Goal: Transaction & Acquisition: Purchase product/service

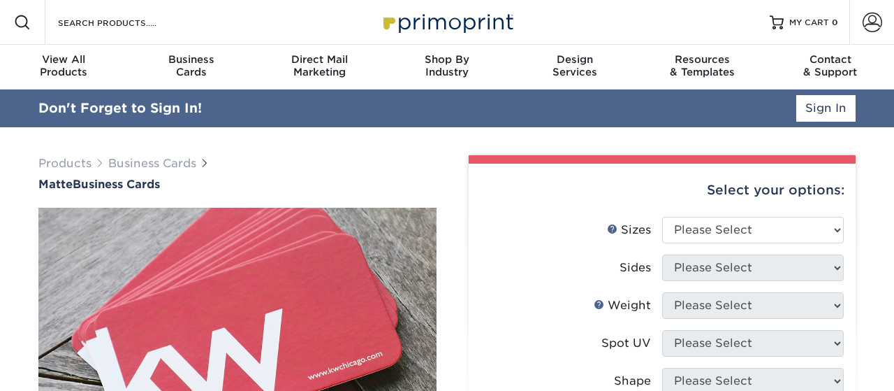
select select "2.00x3.50"
select select "0"
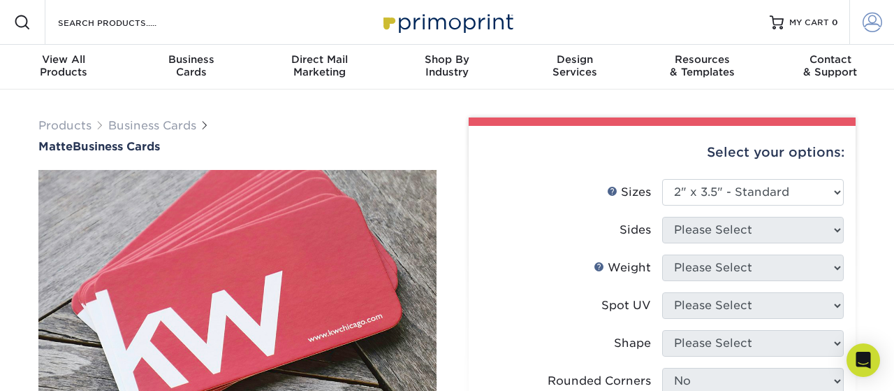
click at [879, 22] on span at bounding box center [873, 23] width 20 height 20
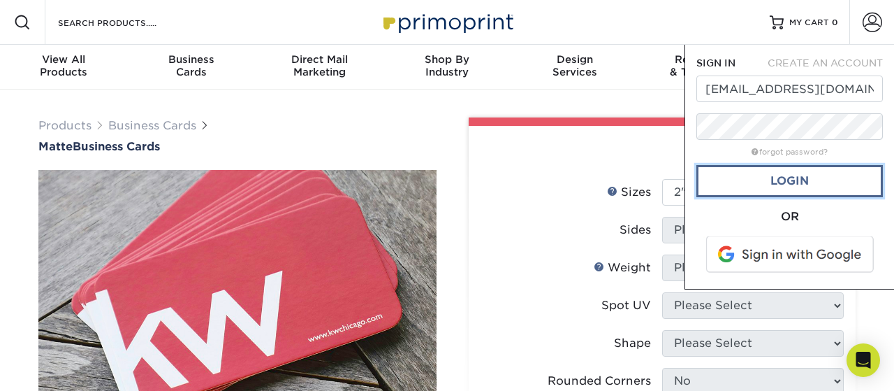
click at [811, 189] on link "Login" at bounding box center [790, 181] width 187 height 32
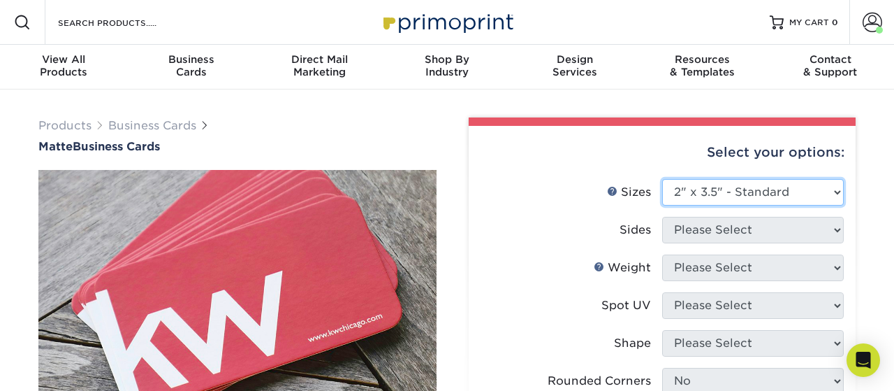
click at [662, 179] on select "Please Select 1.5" x 3.5" - Mini 1.75" x 3.5" - Mini 2" x 2" - Square 2" x 3" -…" at bounding box center [753, 192] width 182 height 27
click option "2" x 3.5" - Standard" at bounding box center [0, 0] width 0 height 0
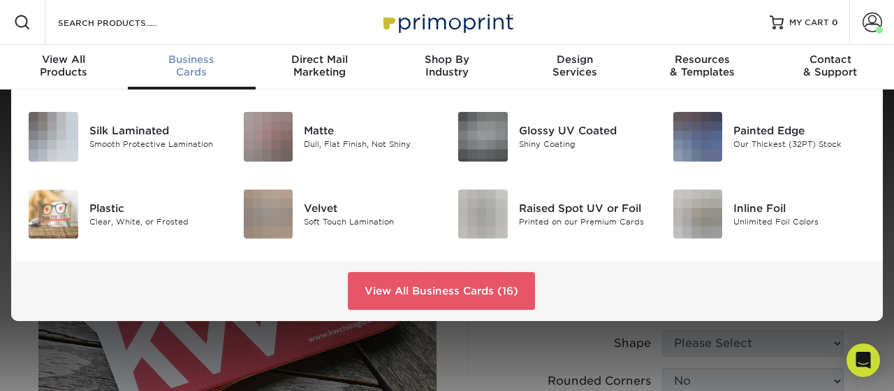
click at [201, 72] on div "Business Cards" at bounding box center [192, 65] width 128 height 25
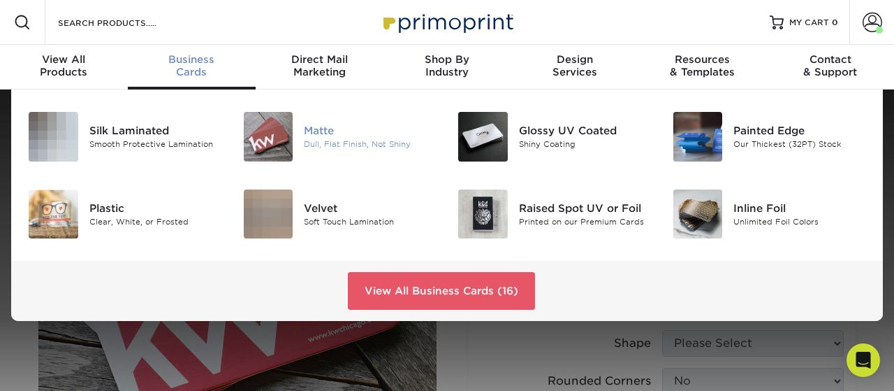
click at [281, 126] on img at bounding box center [269, 137] width 50 height 50
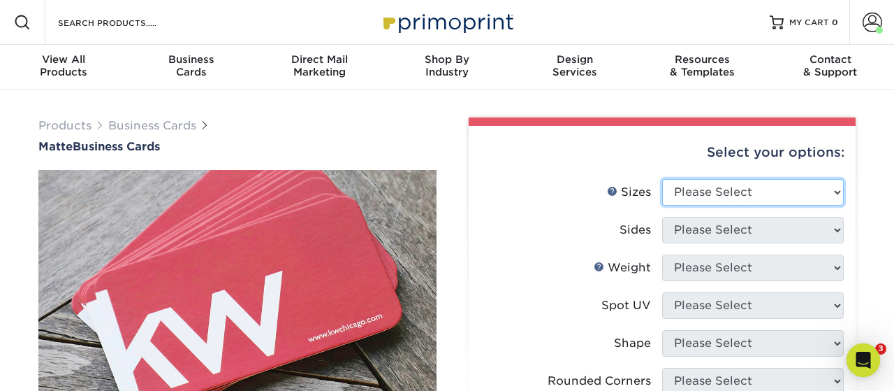
click at [662, 179] on select "Please Select 1.5" x 3.5" - Mini 1.75" x 3.5" - Mini 2" x 2" - Square 2" x 3" -…" at bounding box center [753, 192] width 182 height 27
select select "2.00x3.50"
click option "2" x 3.5" - Standard" at bounding box center [0, 0] width 0 height 0
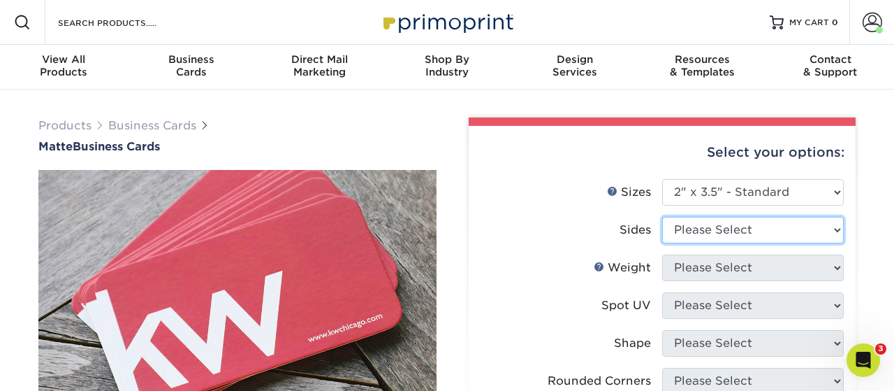
click at [662, 217] on select "Please Select Print Both Sides Print Front Only" at bounding box center [753, 230] width 182 height 27
select select "32d3c223-f82c-492b-b915-ba065a00862f"
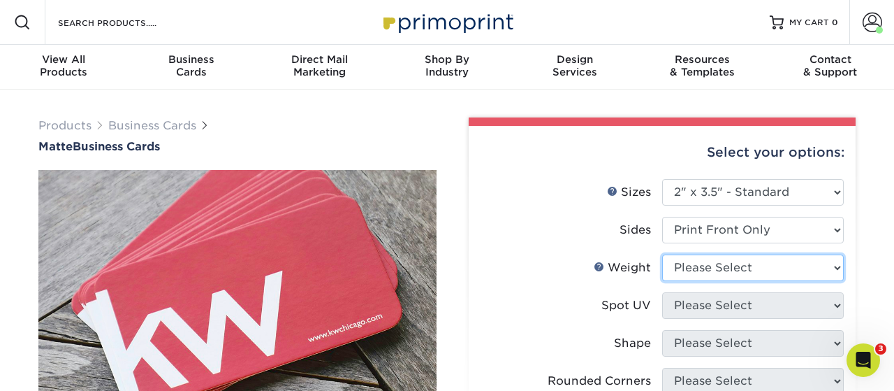
click at [662, 254] on select "Please Select 16PT 14PT" at bounding box center [753, 267] width 182 height 27
select select "14PT"
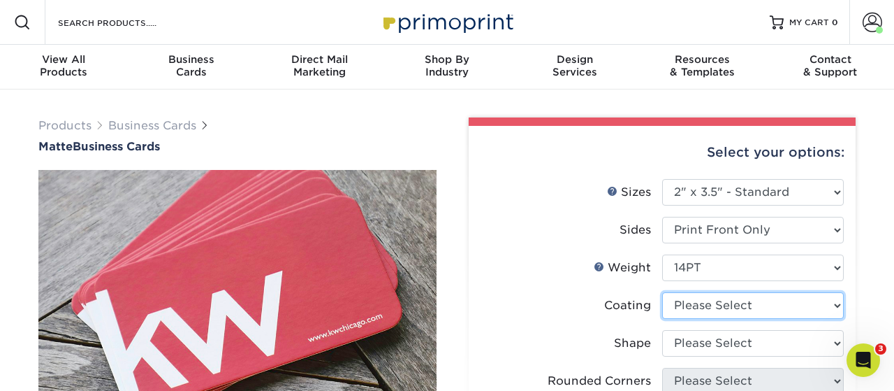
click at [662, 292] on select at bounding box center [753, 305] width 182 height 27
select select "121bb7b5-3b4d-429f-bd8d-bbf80e953313"
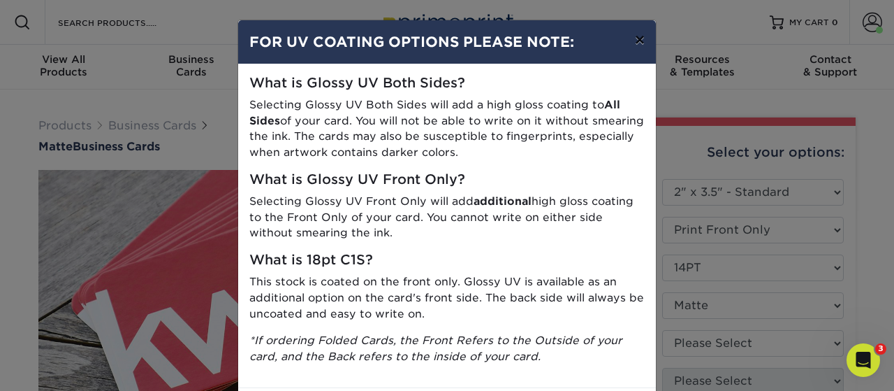
click at [638, 41] on button "×" at bounding box center [640, 39] width 32 height 39
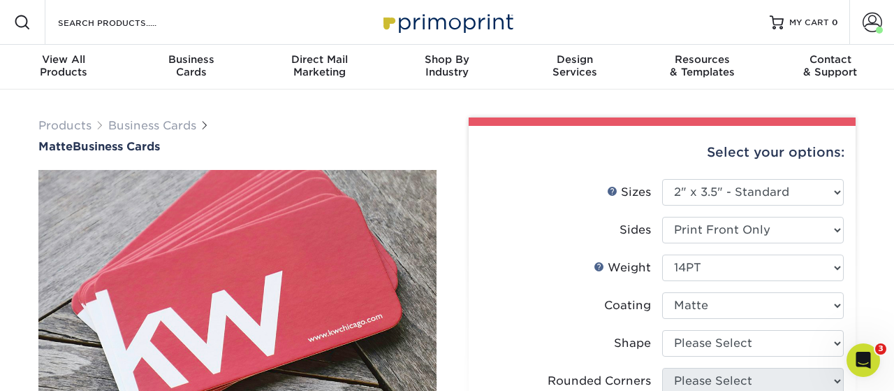
scroll to position [73, 0]
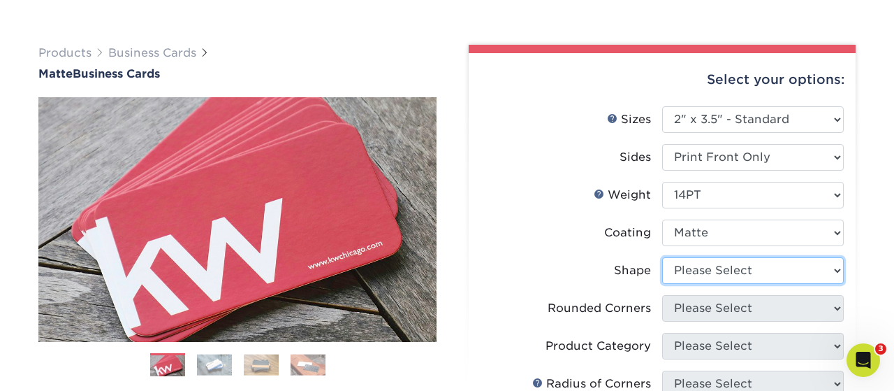
click at [662, 257] on select "Please Select Standard" at bounding box center [753, 270] width 182 height 27
select select "standard"
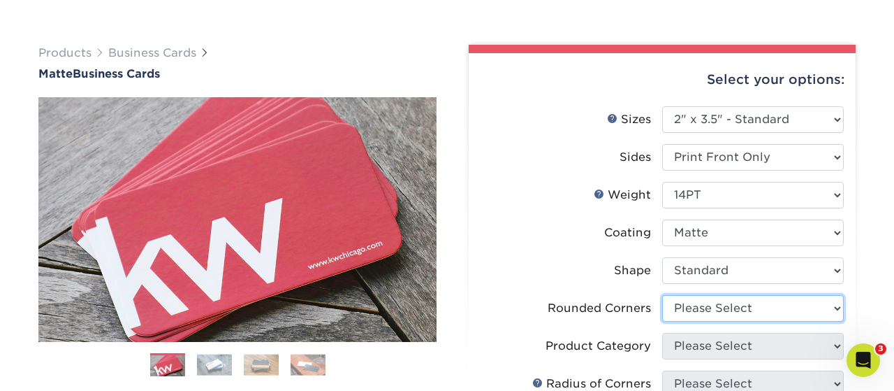
click at [662, 295] on select "Please Select Yes - Round 2 Corners Yes - Round 4 Corners No" at bounding box center [753, 308] width 182 height 27
select select "0"
click option "No" at bounding box center [0, 0] width 0 height 0
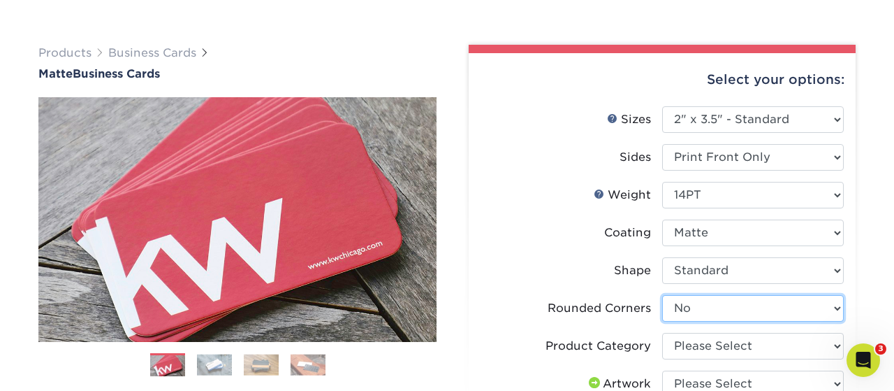
scroll to position [218, 0]
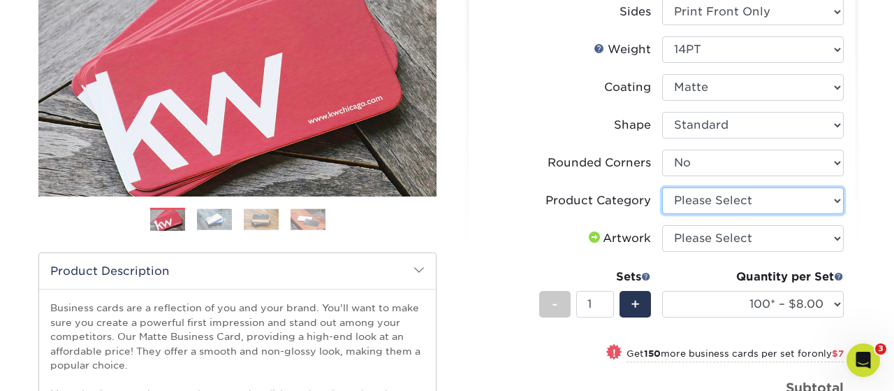
click at [662, 187] on select "Please Select Business Cards" at bounding box center [753, 200] width 182 height 27
select select "3b5148f1-0588-4f88-a218-97bcfdce65c1"
click option "Business Cards" at bounding box center [0, 0] width 0 height 0
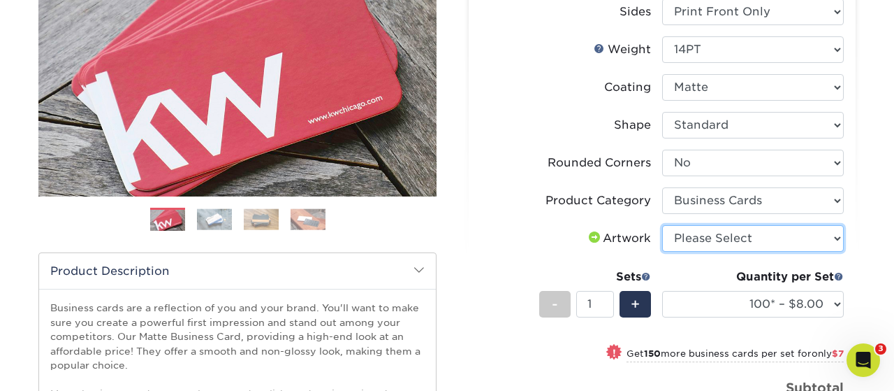
click at [662, 225] on select "Please Select I will upload files I need a design - $100" at bounding box center [753, 238] width 182 height 27
select select "upload"
click option "I will upload files" at bounding box center [0, 0] width 0 height 0
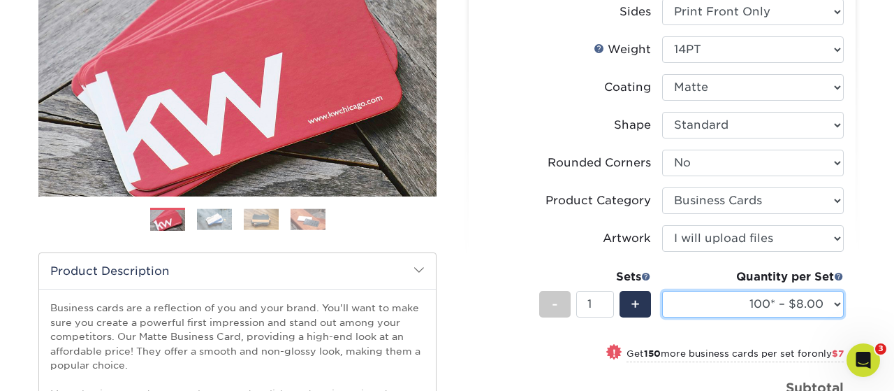
click at [662, 291] on select "100* – $8.00 250* – $15.00 500 – $30.00 1000 – $37.00 2500 – $66.00 5000 – $127…" at bounding box center [753, 304] width 182 height 27
select select "250* – $15.00"
click option "250* – $15.00" at bounding box center [0, 0] width 0 height 0
click at [662, 291] on select "100* – $8.00 250* – $15.00 500 – $30.00 1000 – $37.00 2500 – $66.00 5000 – $127…" at bounding box center [753, 304] width 182 height 27
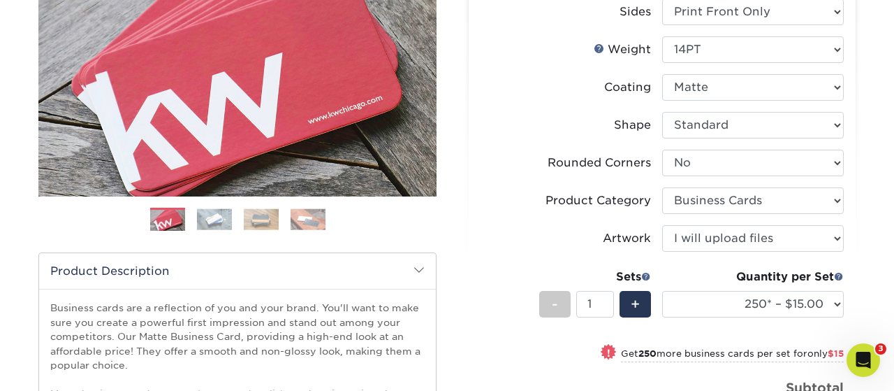
click at [572, 228] on label "Artwork" at bounding box center [572, 238] width 182 height 27
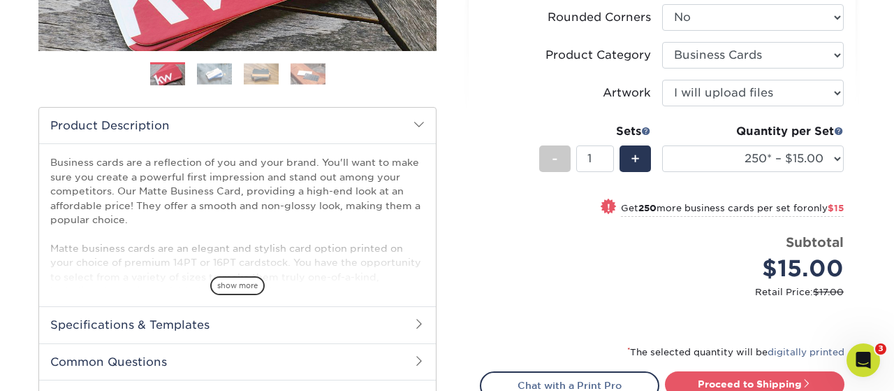
scroll to position [436, 0]
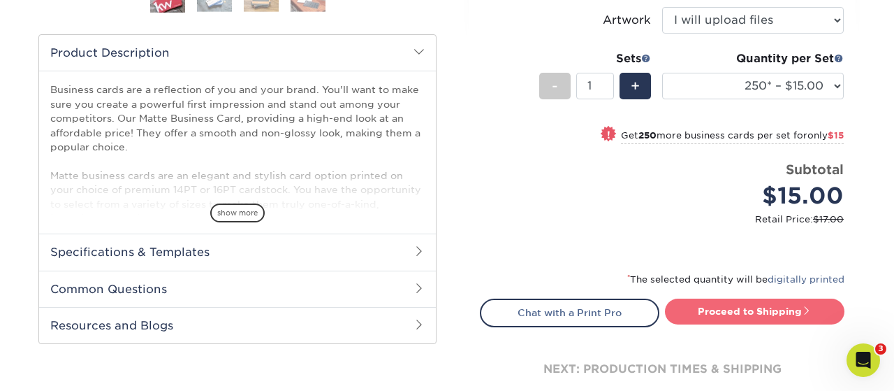
click at [761, 321] on link "Proceed to Shipping" at bounding box center [755, 310] width 180 height 25
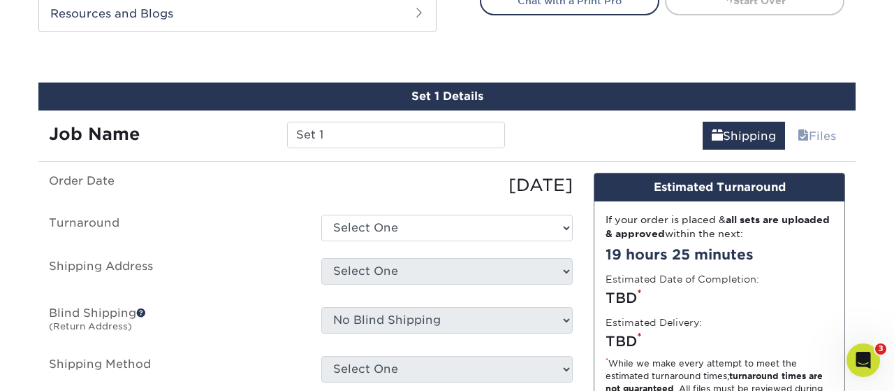
scroll to position [772, 0]
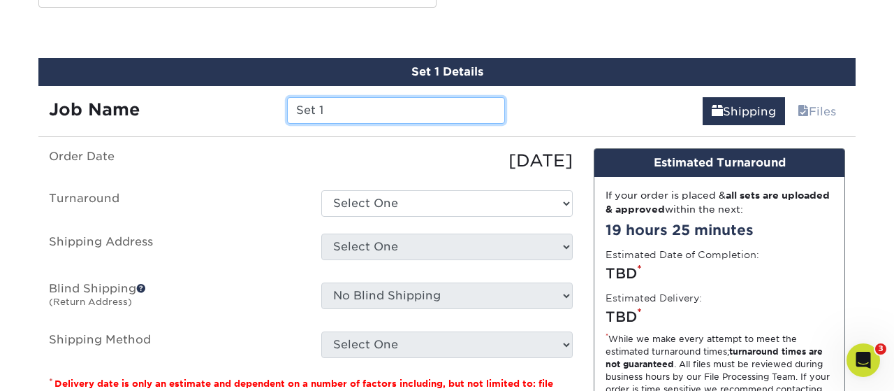
drag, startPoint x: 361, startPoint y: 110, endPoint x: 217, endPoint y: 106, distance: 144.0
click at [287, 106] on input "Set 1" at bounding box center [395, 110] width 217 height 27
type input "Ms [PERSON_NAME] - [PERSON_NAME]"
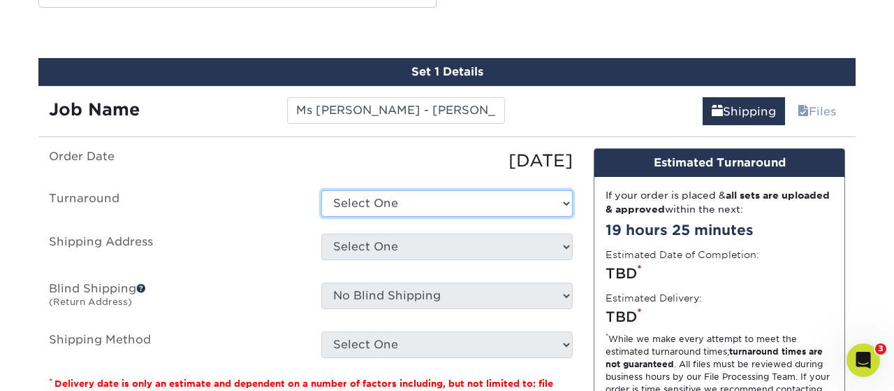
click at [321, 190] on select "Select One 2-4 Business Days 2 Day Next Business Day" at bounding box center [447, 203] width 252 height 27
select select "b8e0e1d5-dfa4-4053-bdef-d8c7c50a5676"
click option "2-4 Business Days" at bounding box center [0, 0] width 0 height 0
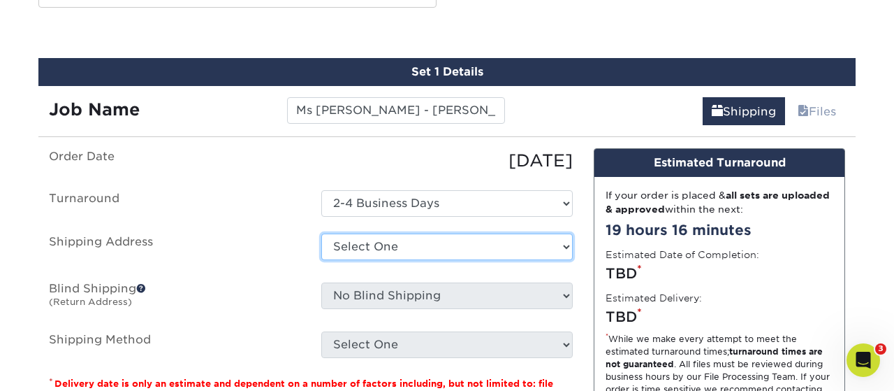
click at [321, 233] on select "Select One 279 [PERSON_NAME] [PERSON_NAME] [PERSON_NAME] Business Cards [PERSON…" at bounding box center [447, 246] width 252 height 27
select select "67072"
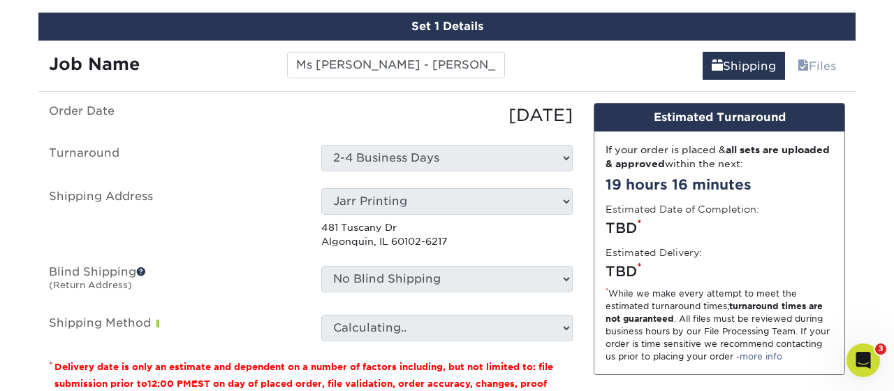
scroll to position [845, 0]
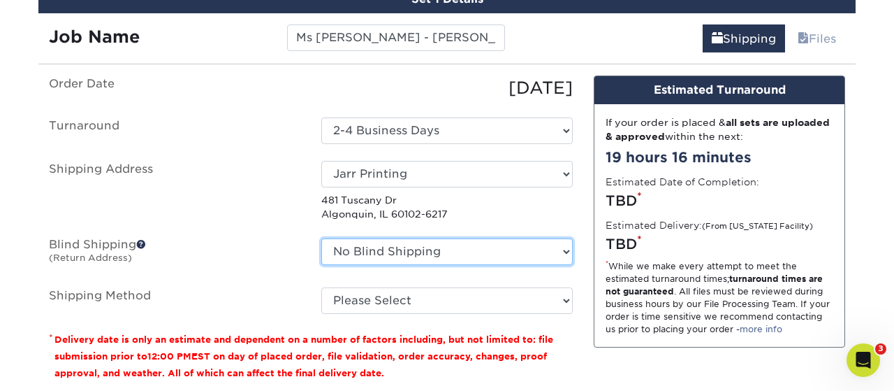
click at [321, 238] on select "No Blind Shipping 279 [PERSON_NAME] [PERSON_NAME] [PERSON_NAME] Business Cards …" at bounding box center [447, 251] width 252 height 27
select select "67072"
click option "Jarr Printing" at bounding box center [0, 0] width 0 height 0
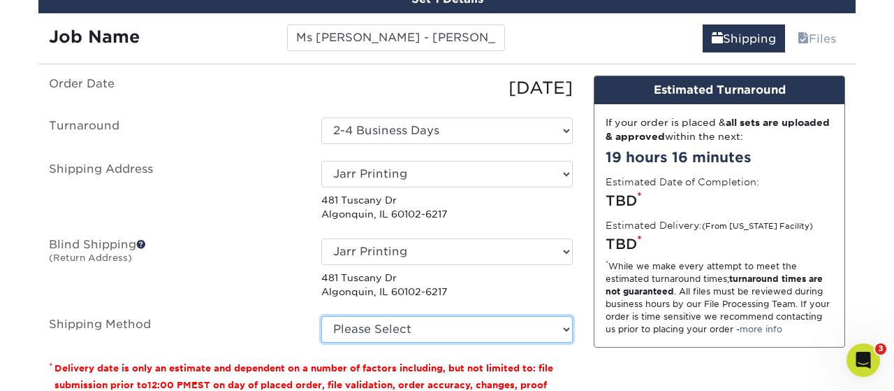
click at [321, 316] on select "Please Select Ground Shipping (+$7.84) 3 Day Shipping Service (+$20.04) 2 Day A…" at bounding box center [447, 329] width 252 height 27
select select "03"
click option "Ground Shipping (+$7.84)" at bounding box center [0, 0] width 0 height 0
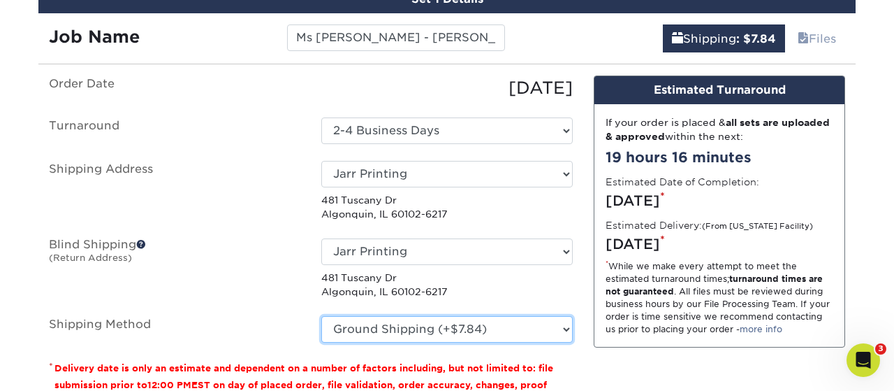
scroll to position [990, 0]
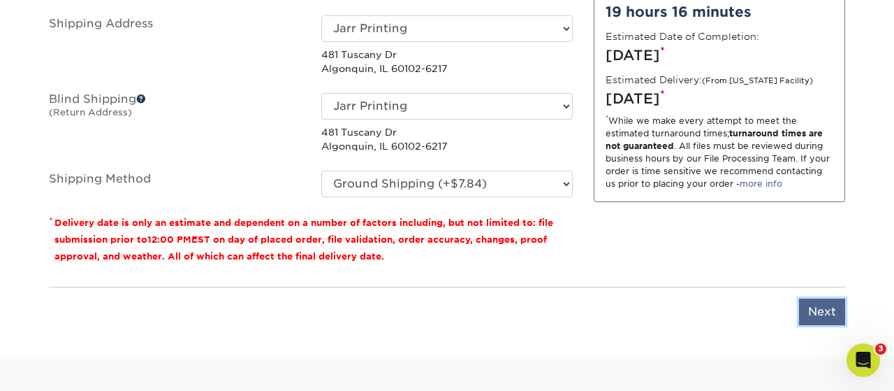
click at [829, 301] on input "Next" at bounding box center [822, 311] width 46 height 27
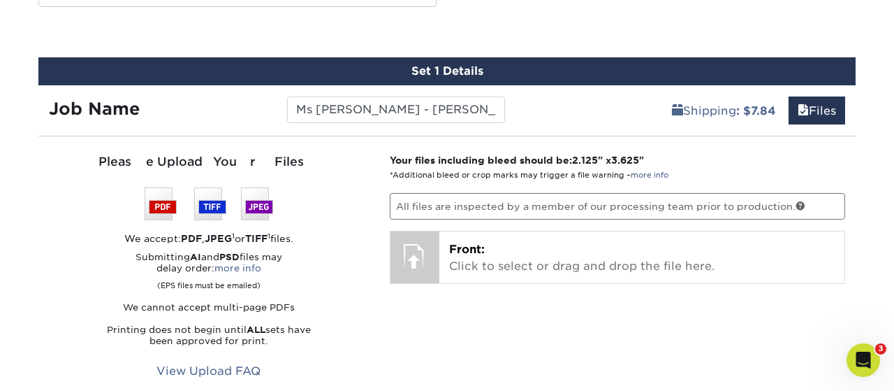
scroll to position [772, 0]
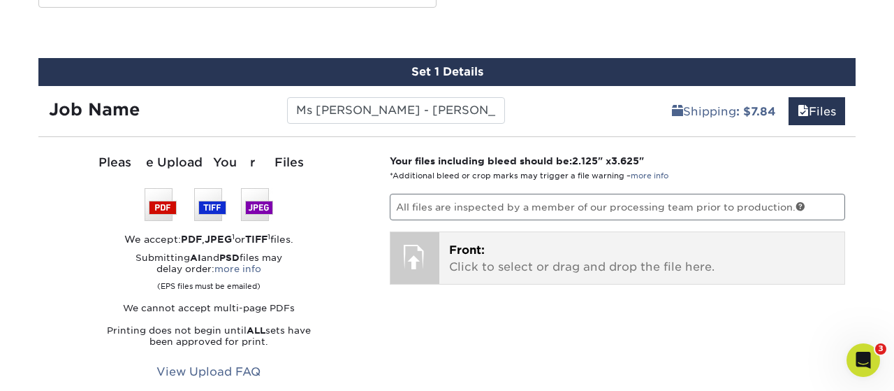
click at [474, 253] on span "Front:" at bounding box center [467, 249] width 36 height 13
click at [564, 235] on div "Front: Click to select or drag and drop the file here. Choose file" at bounding box center [643, 258] width 406 height 52
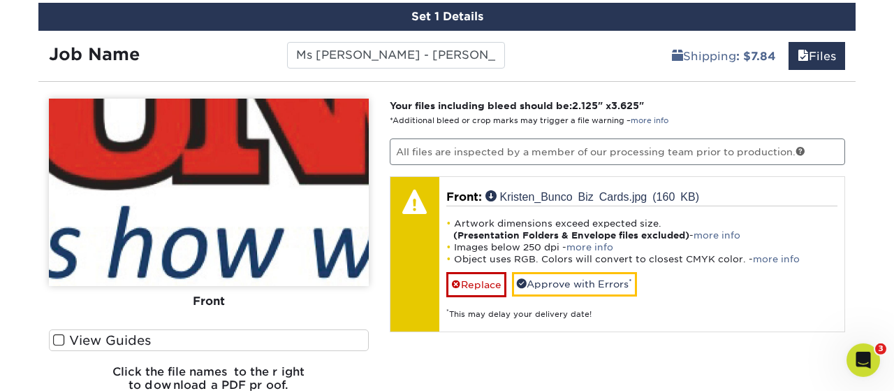
scroll to position [917, 0]
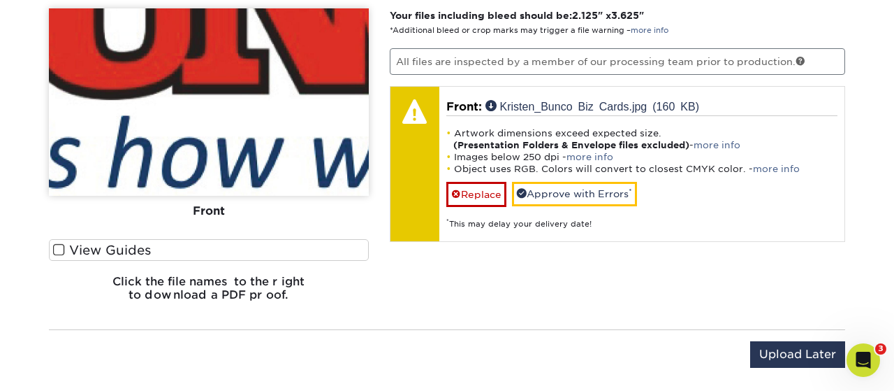
click at [56, 245] on span at bounding box center [59, 249] width 12 height 13
click at [0, 0] on input "View Guides" at bounding box center [0, 0] width 0 height 0
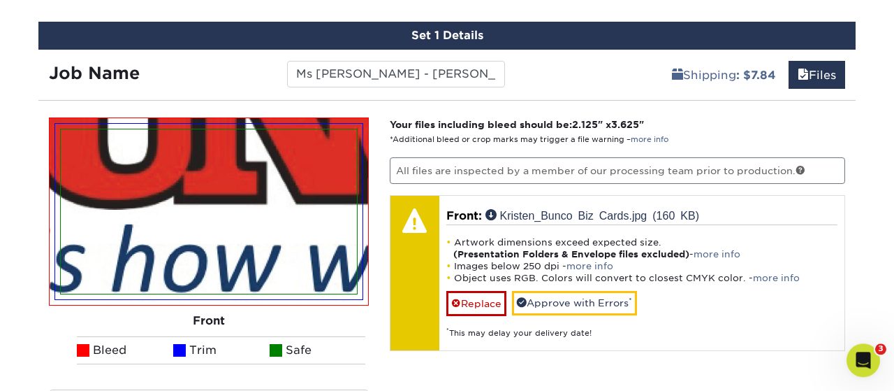
scroll to position [772, 0]
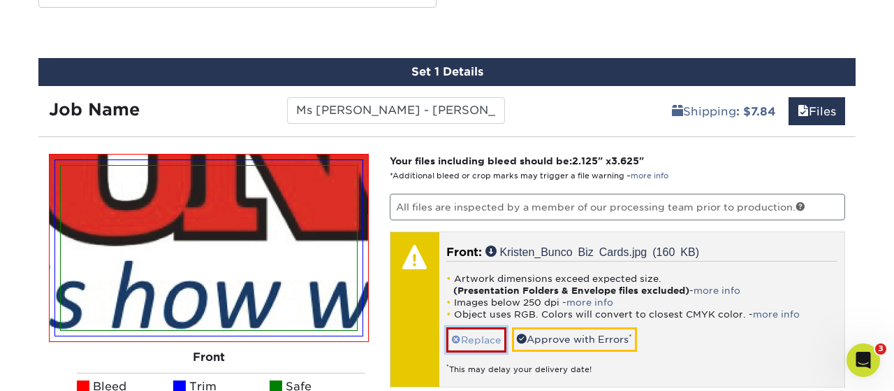
click at [486, 336] on link "Replace" at bounding box center [476, 339] width 60 height 24
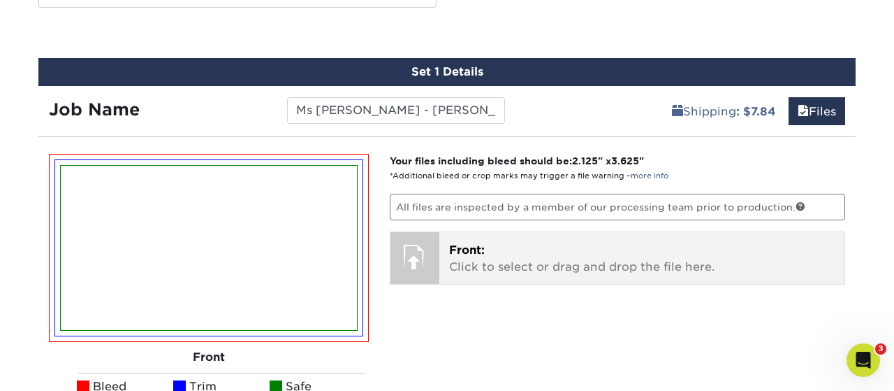
click at [514, 252] on p "Front: Click to select or drag and drop the file here." at bounding box center [642, 259] width 386 height 34
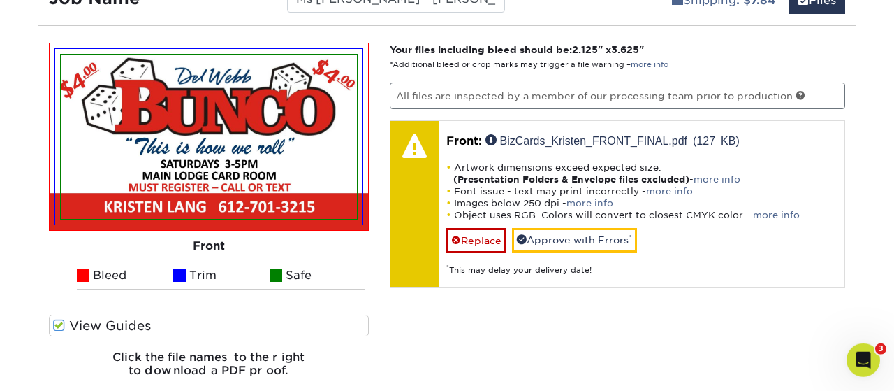
scroll to position [917, 0]
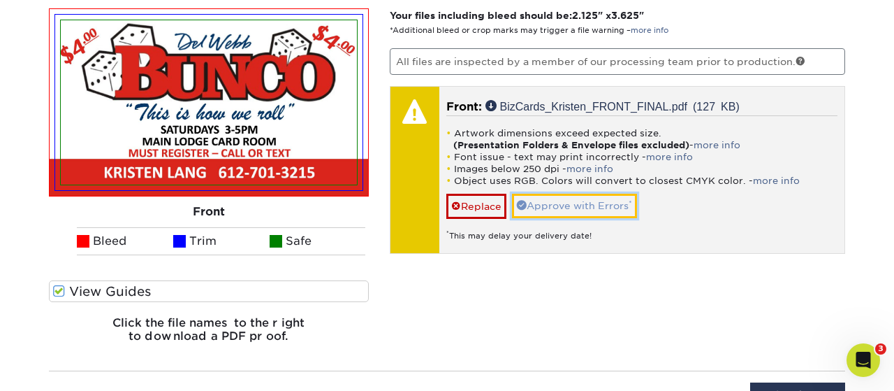
click at [556, 201] on link "Approve with Errors *" at bounding box center [574, 206] width 125 height 24
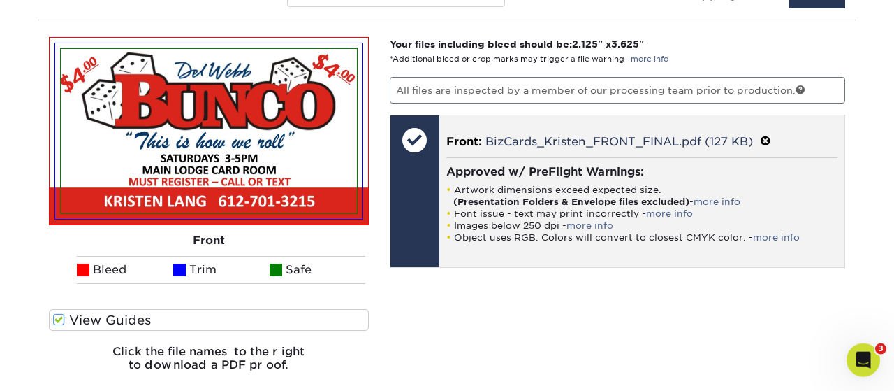
scroll to position [990, 0]
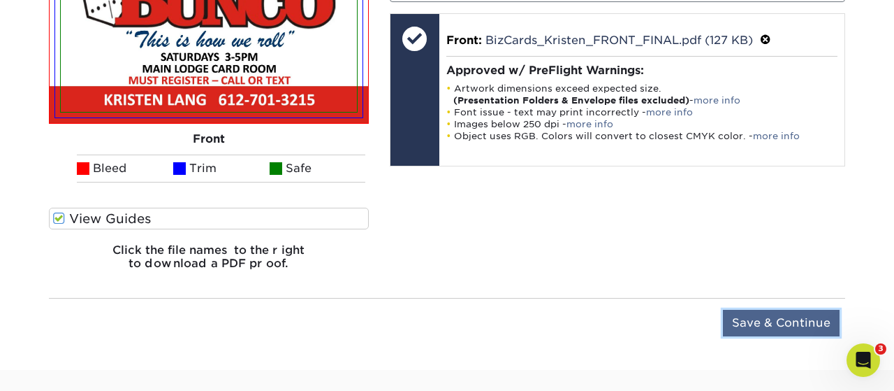
click at [764, 316] on input "Save & Continue" at bounding box center [781, 323] width 117 height 27
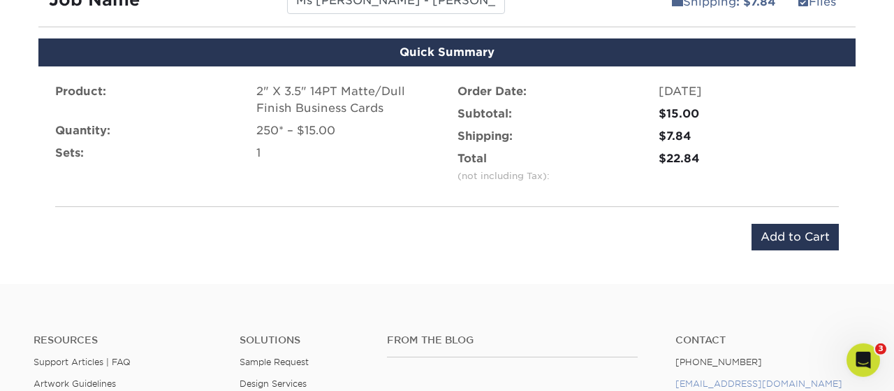
scroll to position [845, 0]
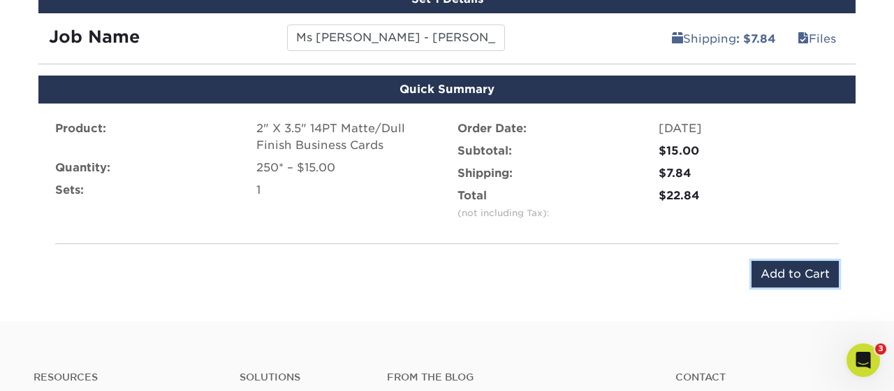
drag, startPoint x: 799, startPoint y: 265, endPoint x: 806, endPoint y: 262, distance: 7.5
click at [800, 265] on input "Add to Cart" at bounding box center [795, 274] width 87 height 27
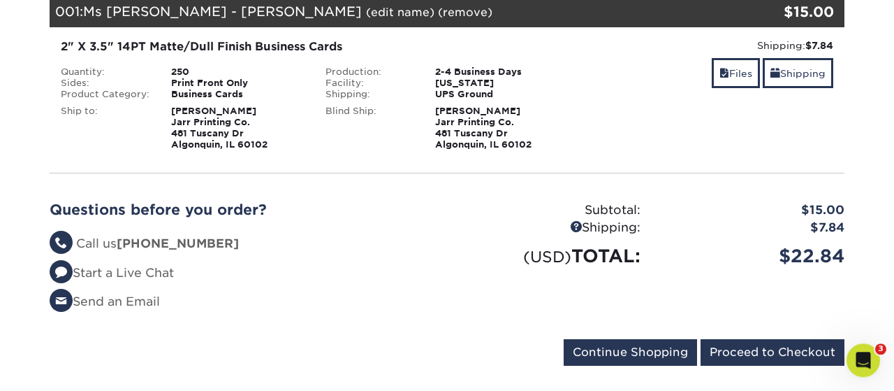
scroll to position [291, 0]
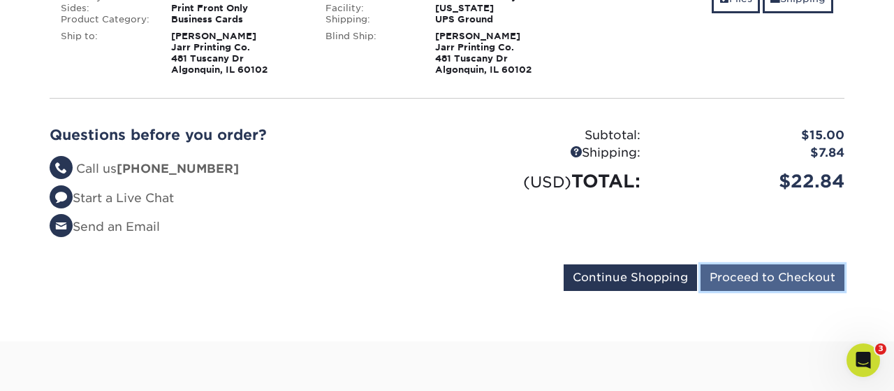
click at [799, 280] on input "Proceed to Checkout" at bounding box center [773, 277] width 144 height 27
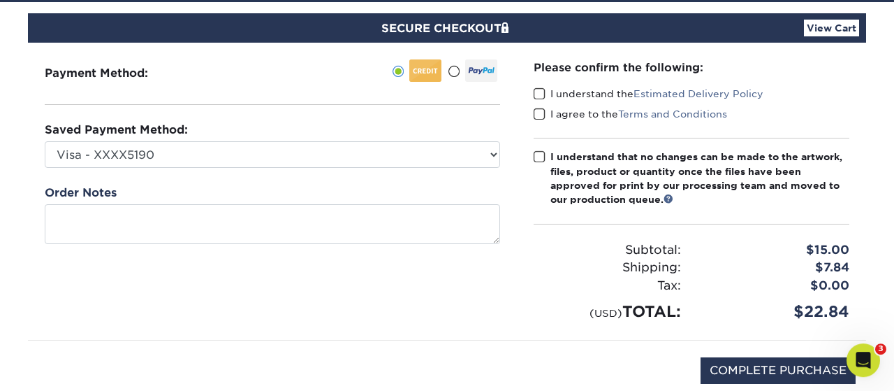
scroll to position [145, 0]
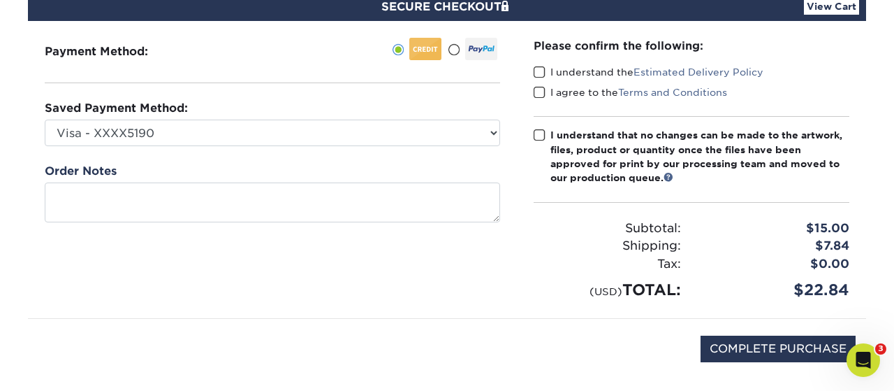
click at [544, 72] on span at bounding box center [540, 72] width 12 height 13
click at [0, 0] on input "I understand the Estimated Delivery Policy" at bounding box center [0, 0] width 0 height 0
click at [544, 89] on span at bounding box center [540, 92] width 12 height 13
click at [0, 0] on input "I agree to the Terms and Conditions" at bounding box center [0, 0] width 0 height 0
click at [542, 136] on span at bounding box center [540, 135] width 12 height 13
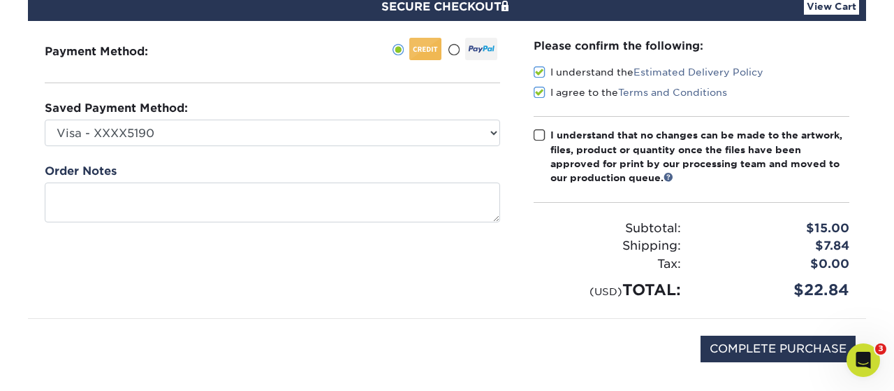
click at [536, 134] on span at bounding box center [540, 135] width 12 height 13
click at [0, 0] on input "I understand that no changes can be made to the artwork, files, product or quan…" at bounding box center [0, 0] width 0 height 0
click at [748, 342] on input "COMPLETE PURCHASE" at bounding box center [778, 348] width 155 height 27
type input "PROCESSING, PLEASE WAIT..."
